Goal: Task Accomplishment & Management: Manage account settings

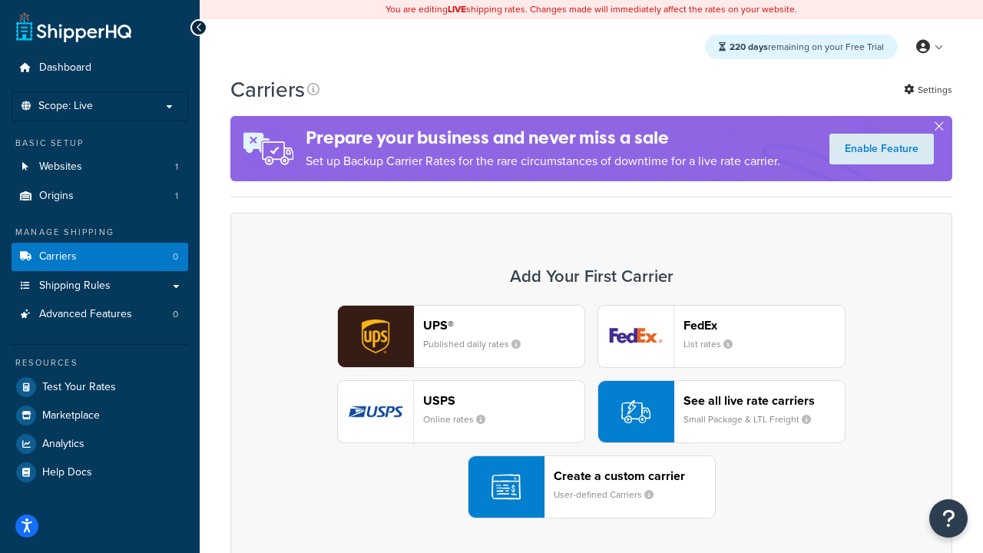
click at [592, 412] on div "UPS® Published daily rates FedEx List rates USPS Online rates See all live rate…" at bounding box center [592, 412] width 690 height 214
click at [764, 325] on header "FedEx" at bounding box center [764, 325] width 161 height 15
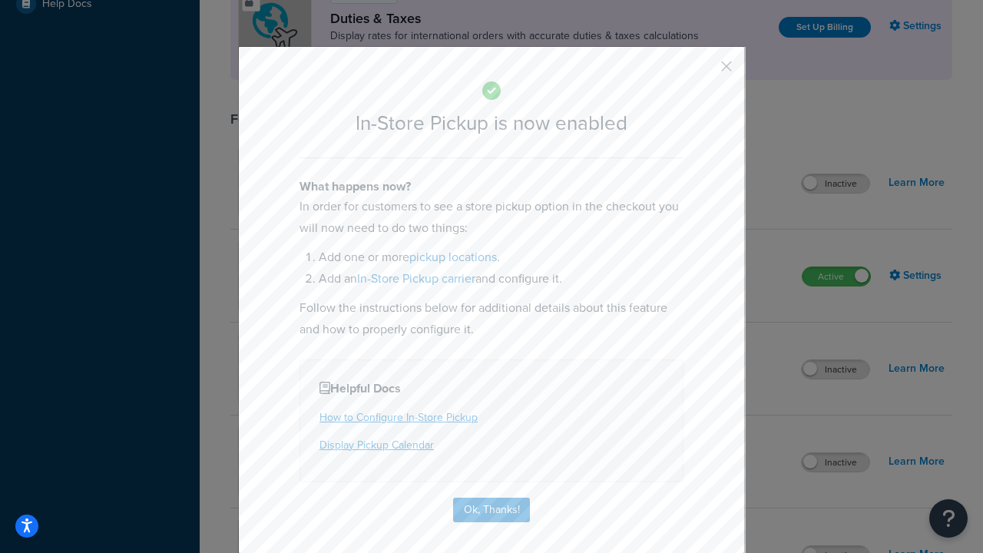
click at [704, 71] on button "button" at bounding box center [704, 72] width 4 height 4
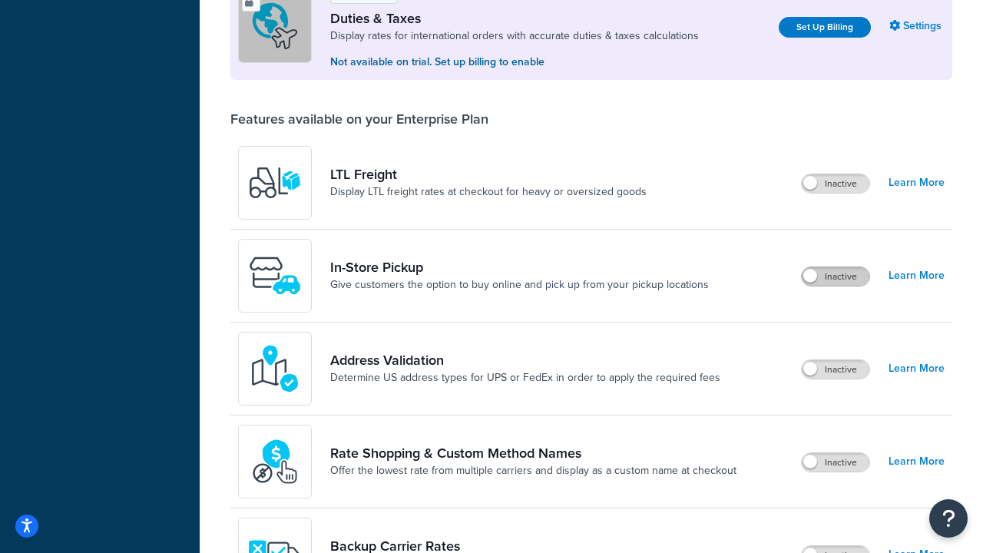
scroll to position [469, 0]
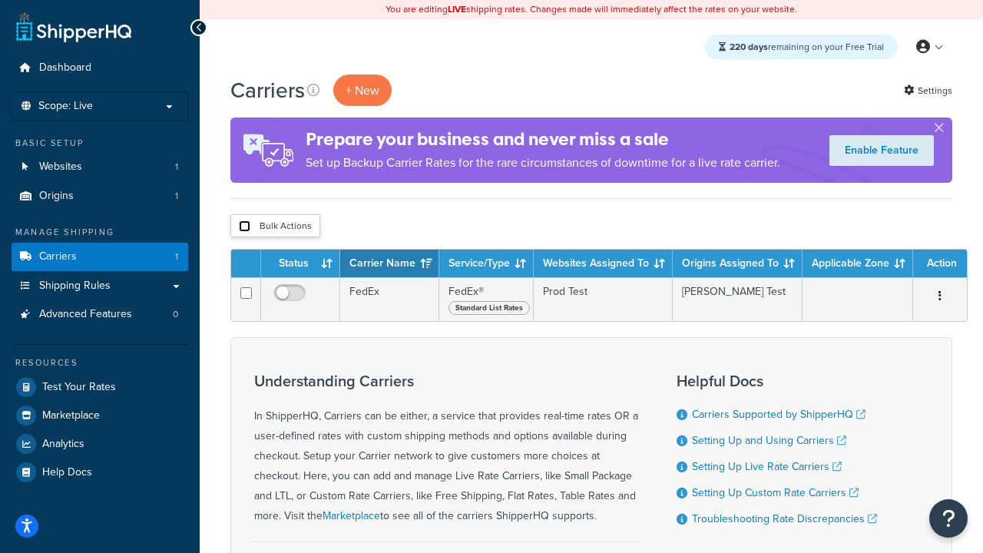
click at [244, 227] on input "checkbox" at bounding box center [245, 227] width 12 height 12
checkbox input "true"
click at [0, 0] on button "Delete" at bounding box center [0, 0] width 0 height 0
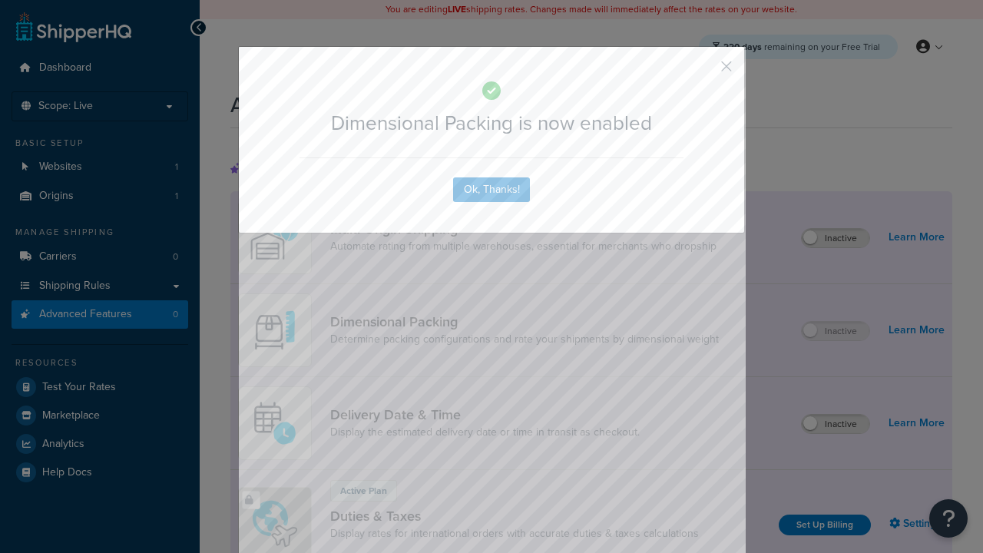
click at [704, 70] on button "button" at bounding box center [704, 72] width 4 height 4
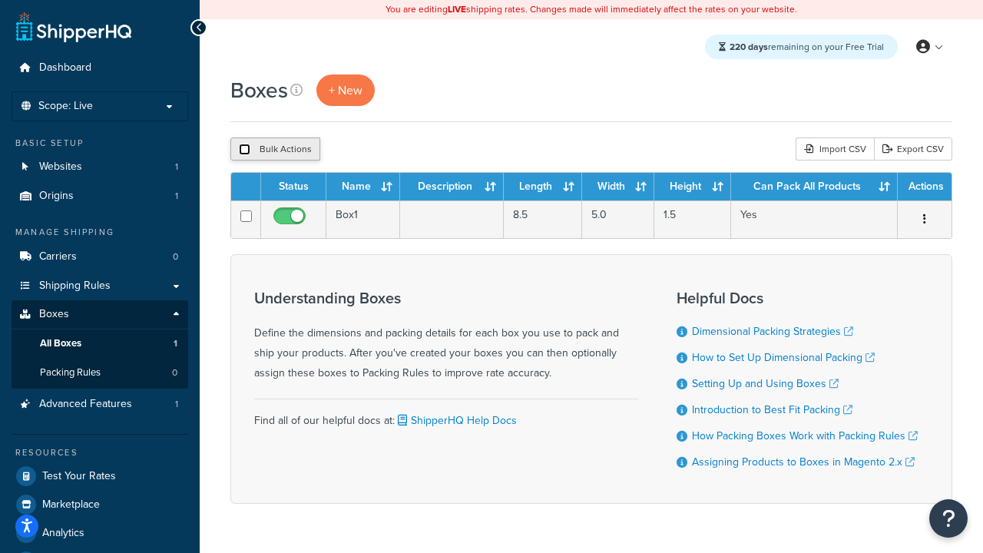
click at [244, 150] on input "checkbox" at bounding box center [245, 150] width 12 height 12
checkbox input "true"
click at [413, 150] on button "Delete" at bounding box center [409, 149] width 53 height 23
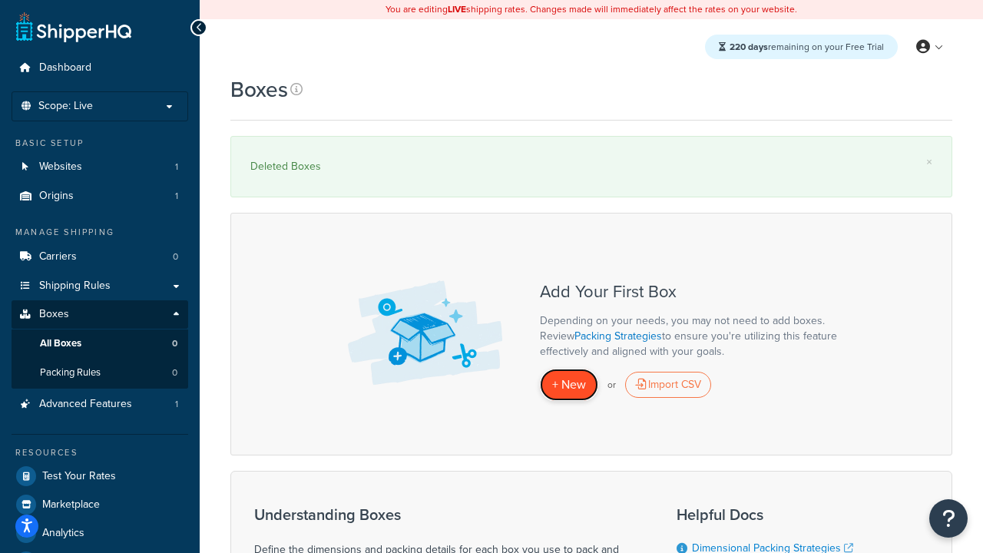
click at [569, 385] on span "+ New" at bounding box center [569, 385] width 34 height 18
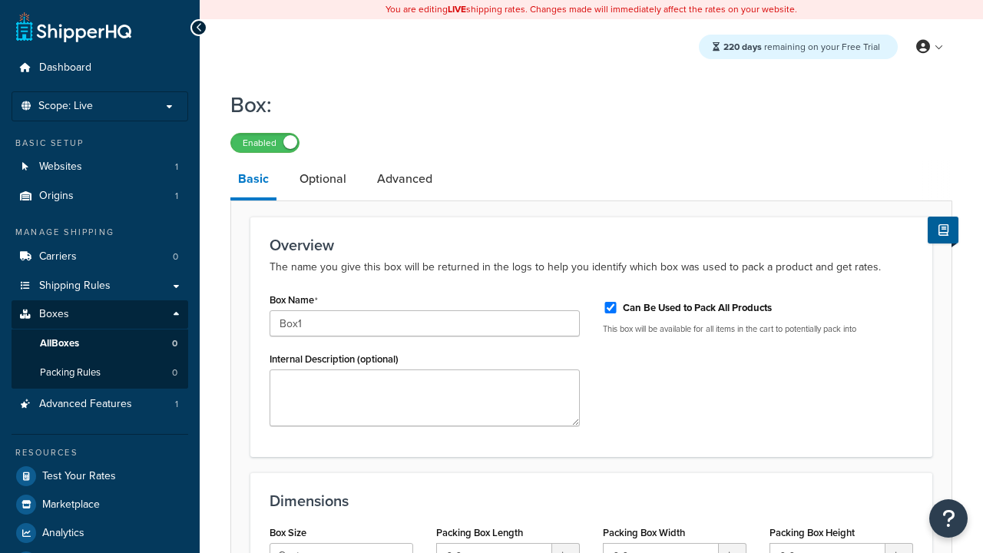
select select "usps_small"
type input "8.5"
type input "5"
type input "1.5"
type input "Box1"
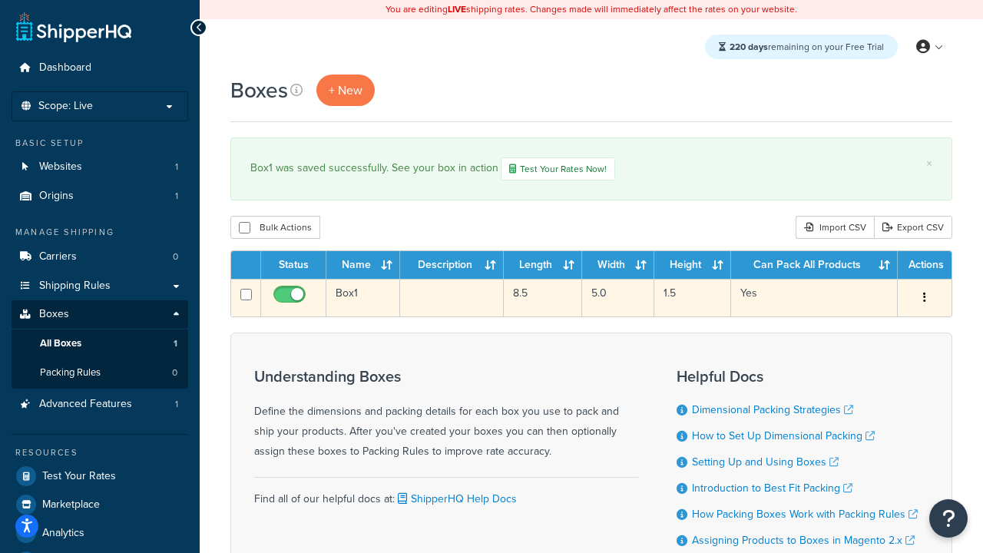
click at [291, 300] on input "checkbox" at bounding box center [291, 298] width 42 height 19
checkbox input "false"
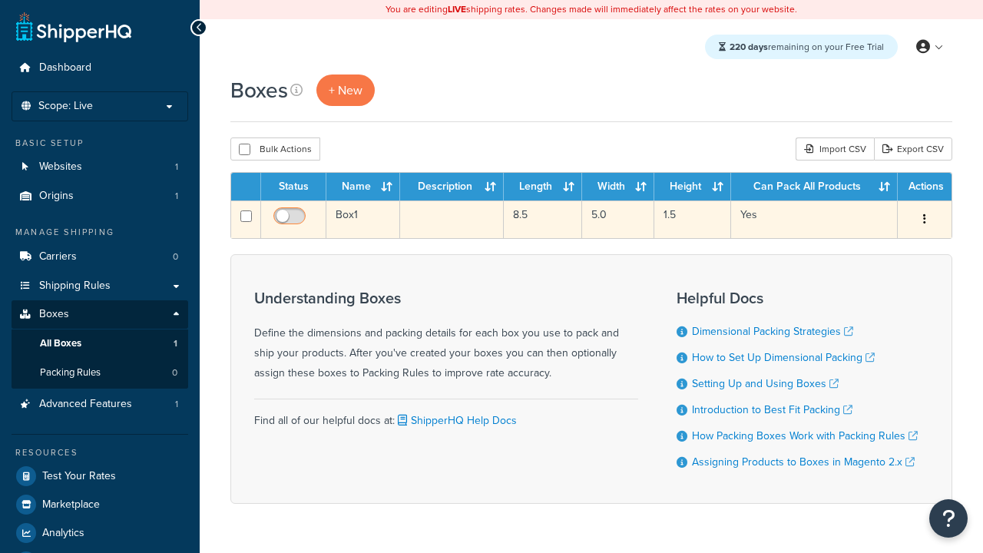
click at [291, 221] on input "checkbox" at bounding box center [291, 220] width 42 height 19
checkbox input "true"
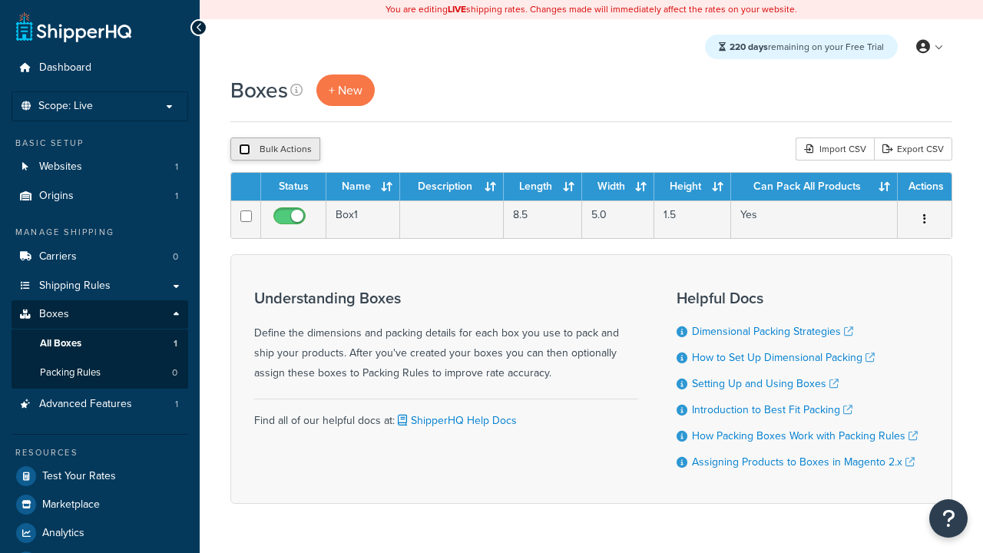
click at [244, 150] on input "checkbox" at bounding box center [245, 150] width 12 height 12
checkbox input "true"
click at [413, 150] on button "Delete" at bounding box center [409, 149] width 53 height 23
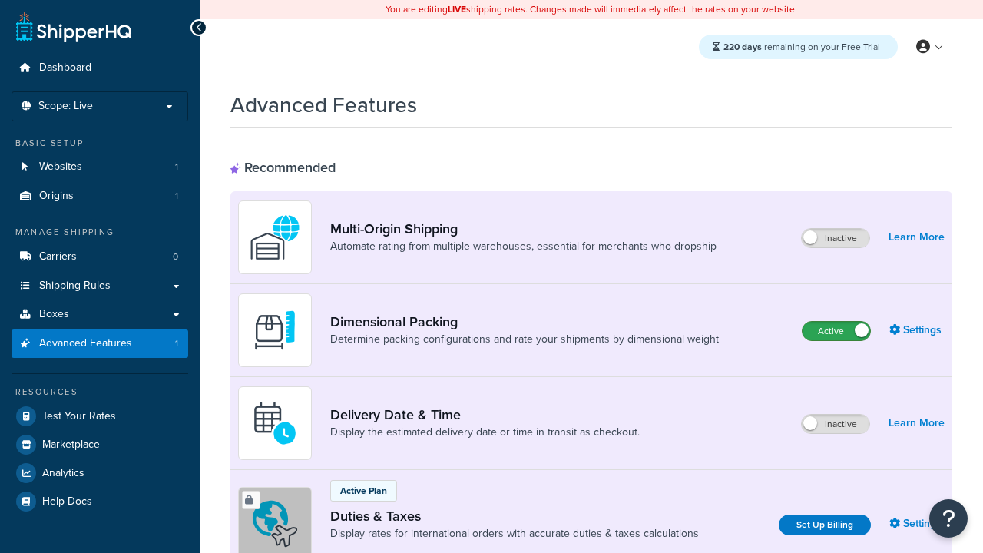
click at [837, 331] on label "Active" at bounding box center [837, 331] width 68 height 18
